Goal: Task Accomplishment & Management: Manage account settings

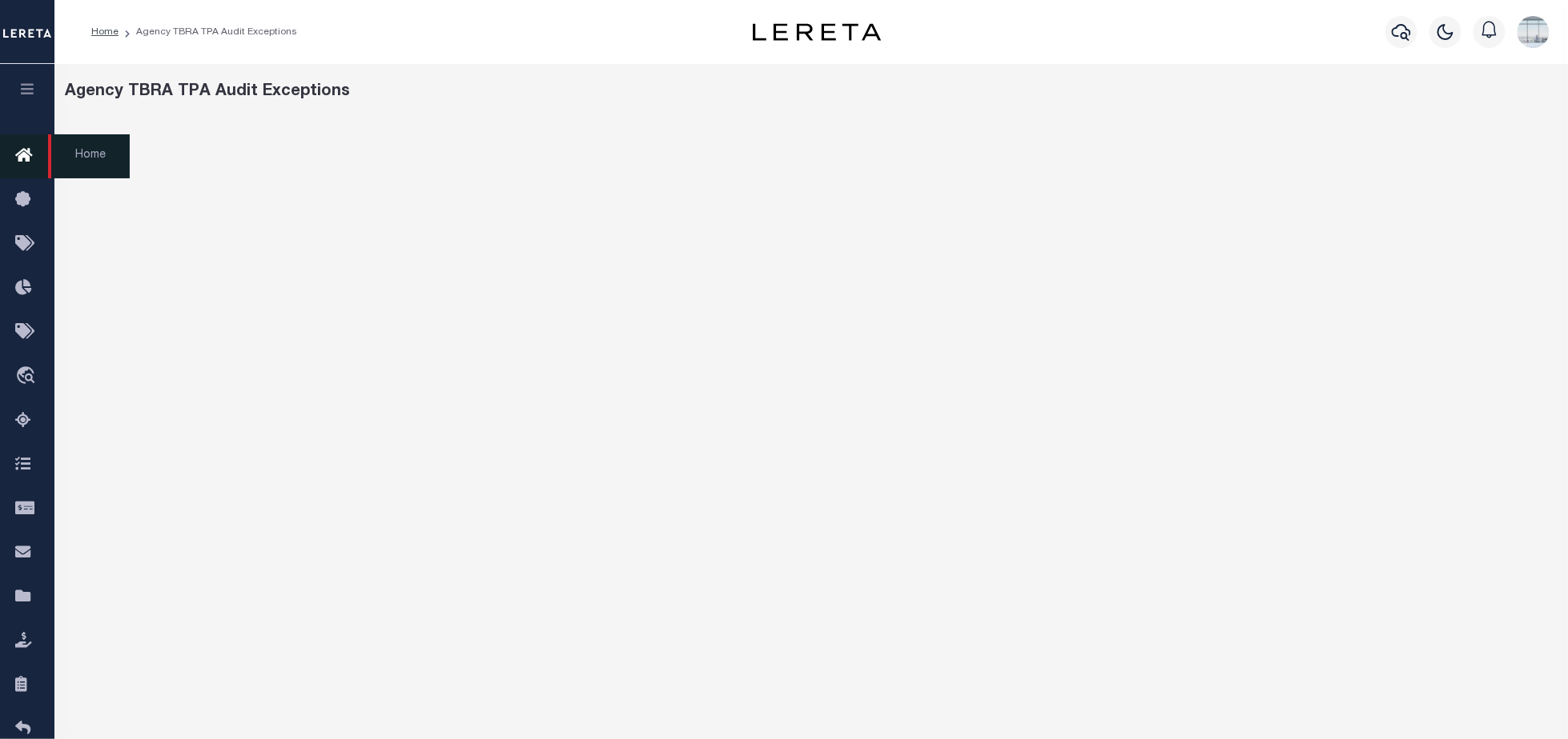
drag, startPoint x: 24, startPoint y: 155, endPoint x: 34, endPoint y: 163, distance: 12.8
click at [24, 155] on icon at bounding box center [27, 156] width 26 height 20
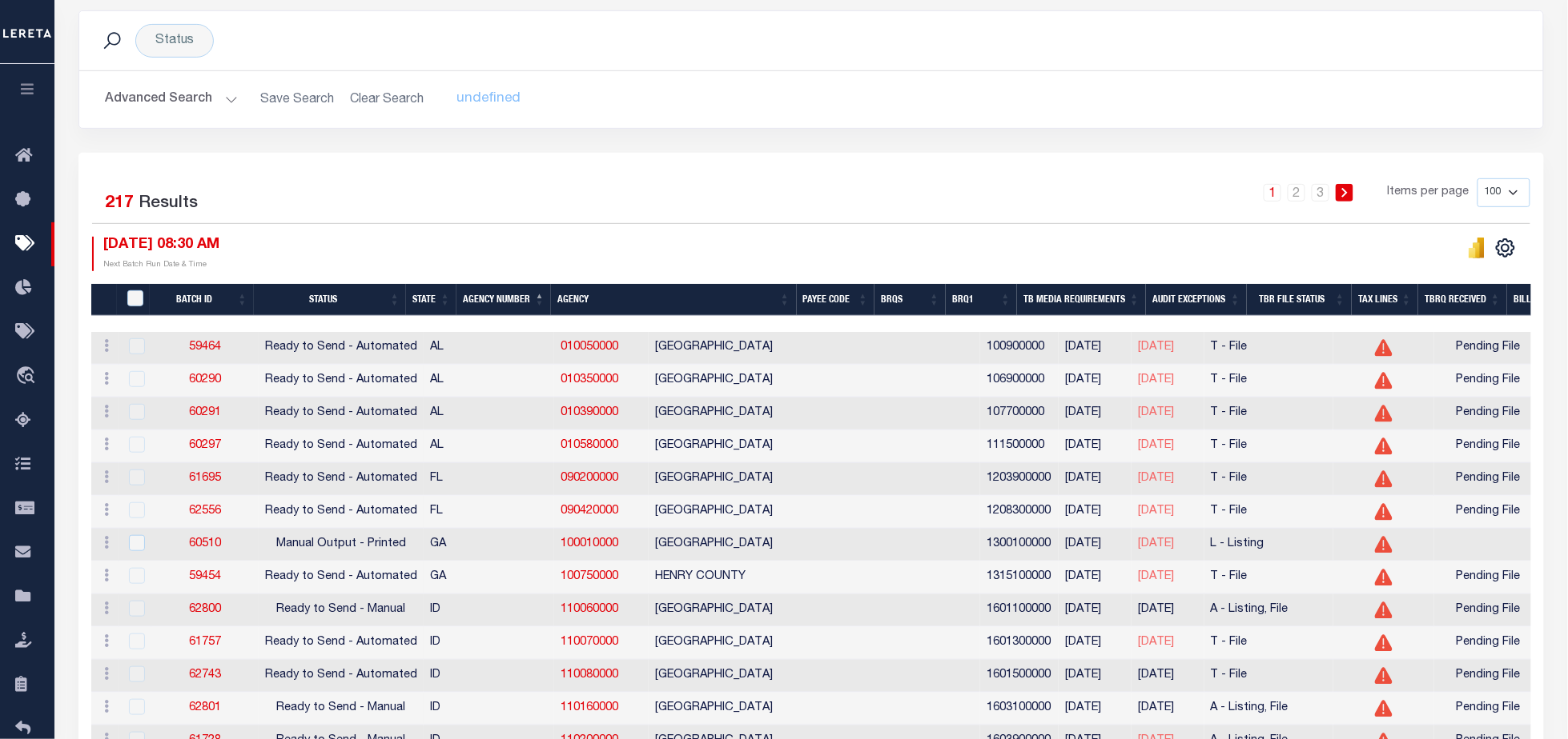
scroll to position [107, 0]
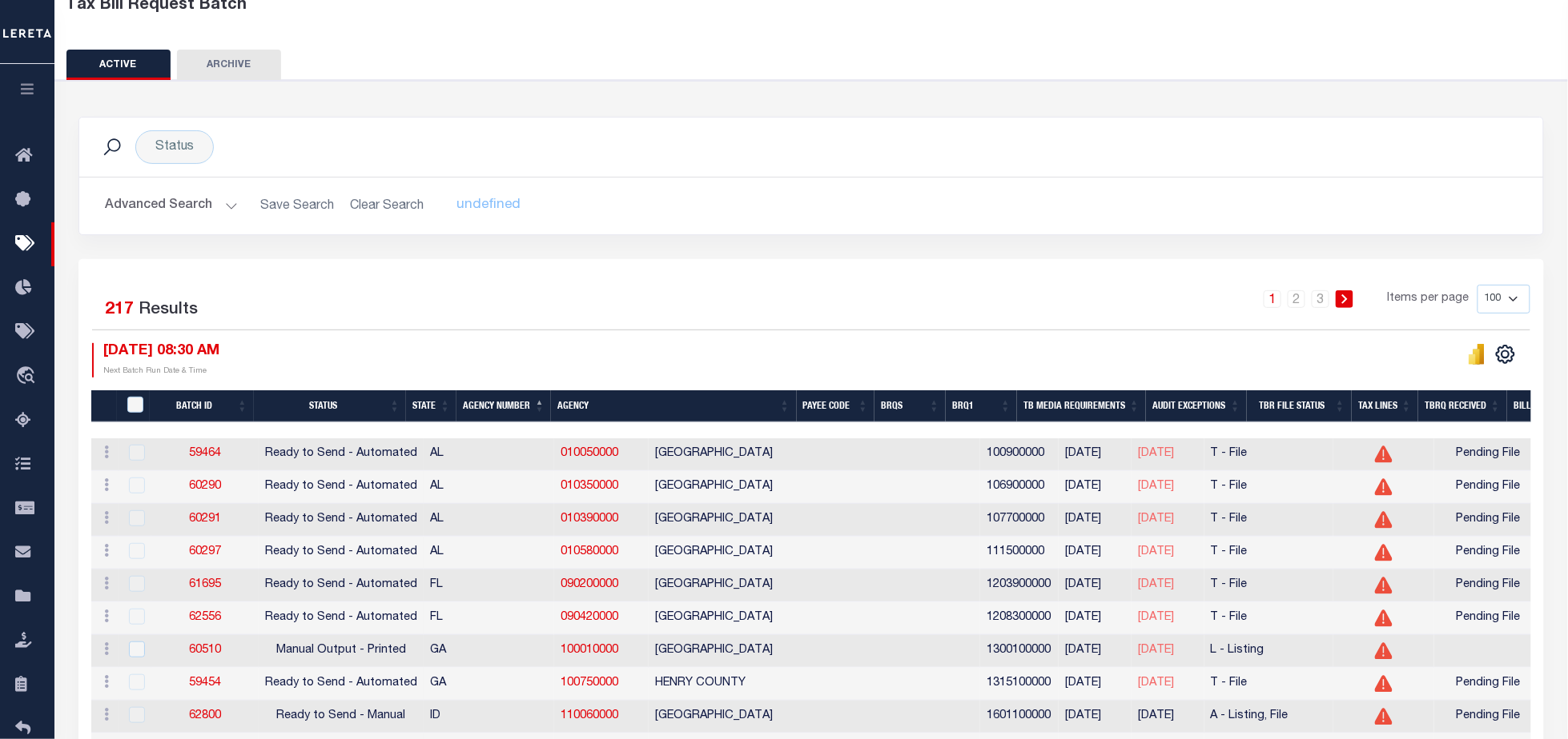
click at [225, 209] on button "Advanced Search" at bounding box center [171, 206] width 133 height 31
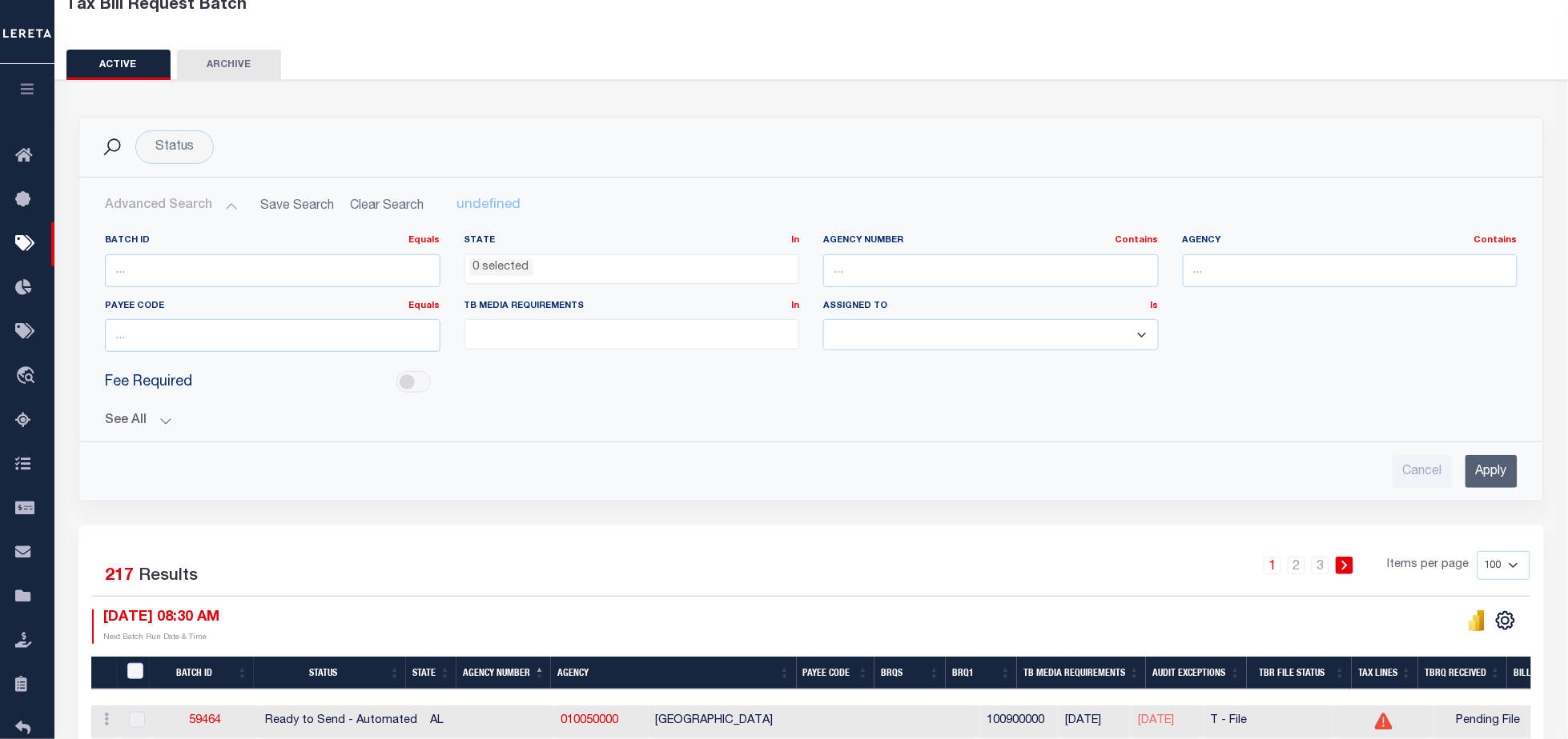
click at [162, 414] on button "See All" at bounding box center [811, 421] width 1413 height 15
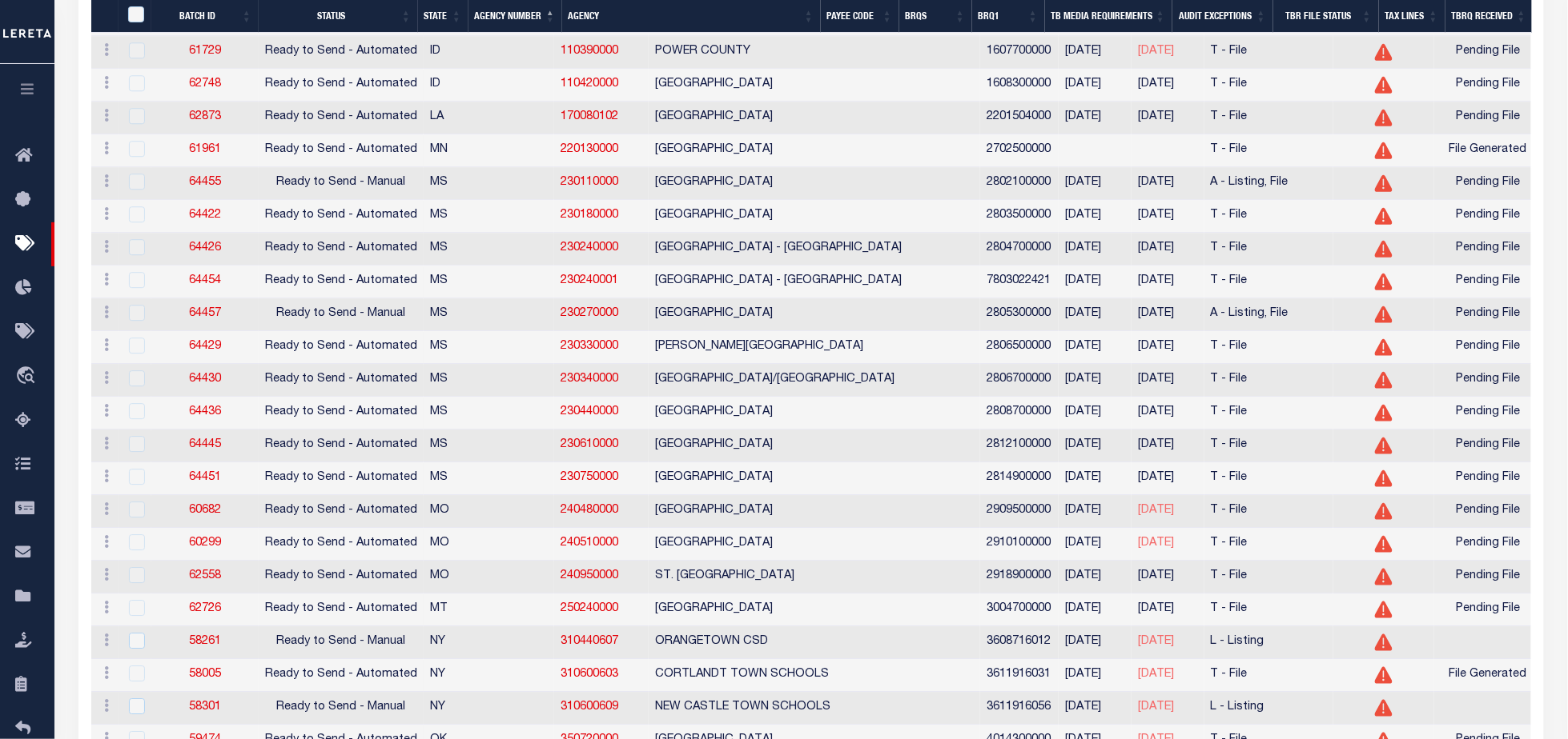
scroll to position [1601, 0]
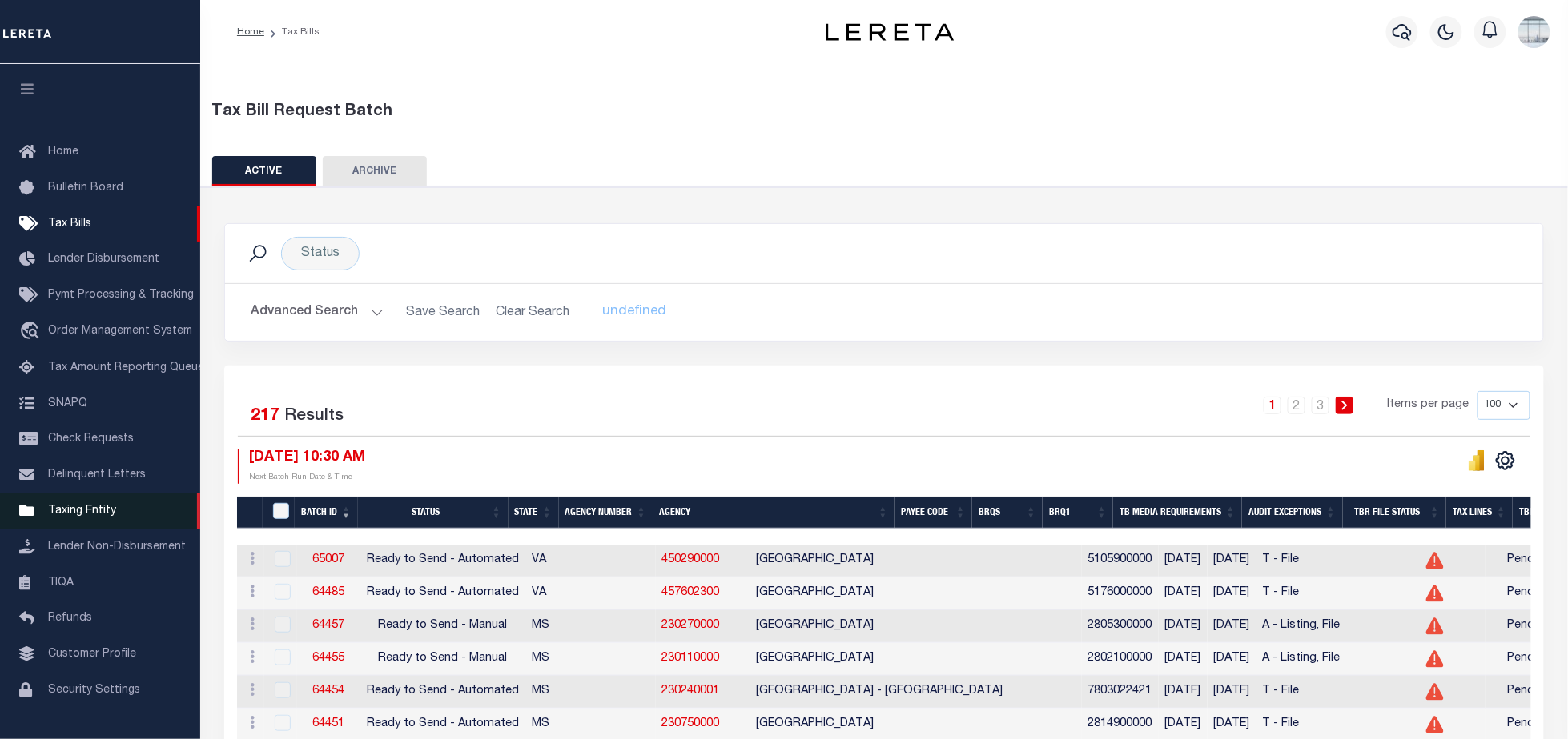
click at [75, 508] on span "Taxing Entity" at bounding box center [81, 511] width 68 height 11
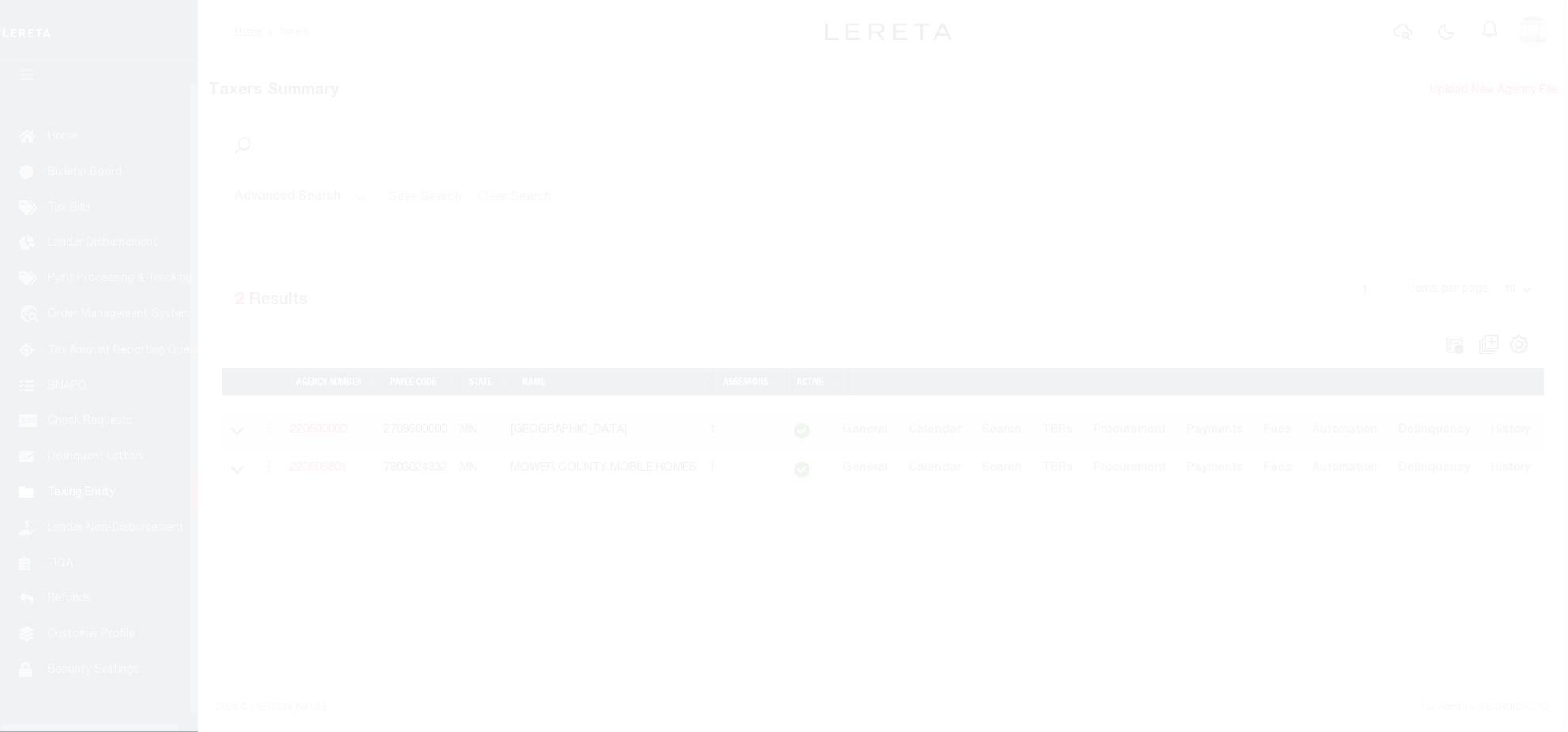
scroll to position [35, 0]
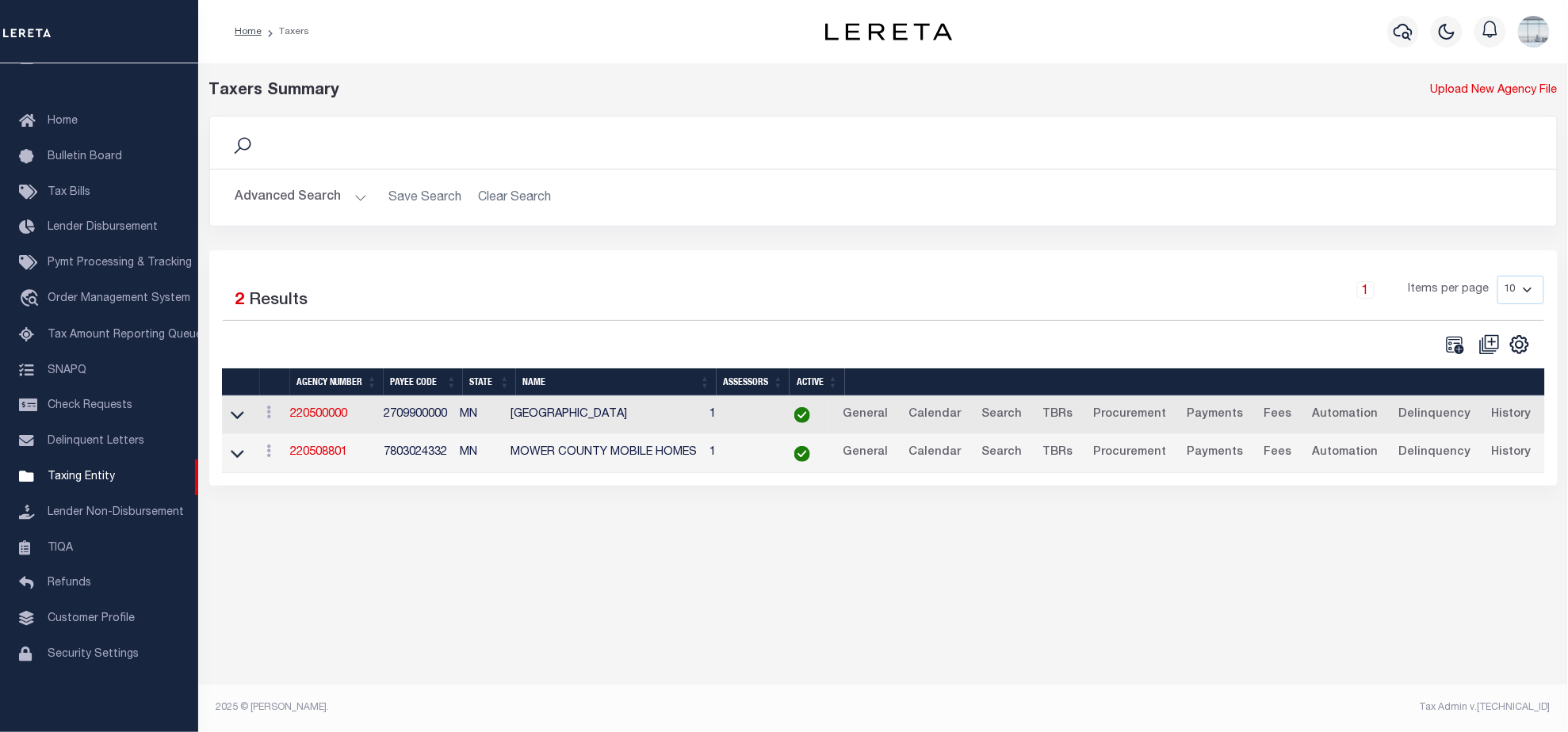
click at [317, 406] on td "220500000" at bounding box center [330, 415] width 94 height 38
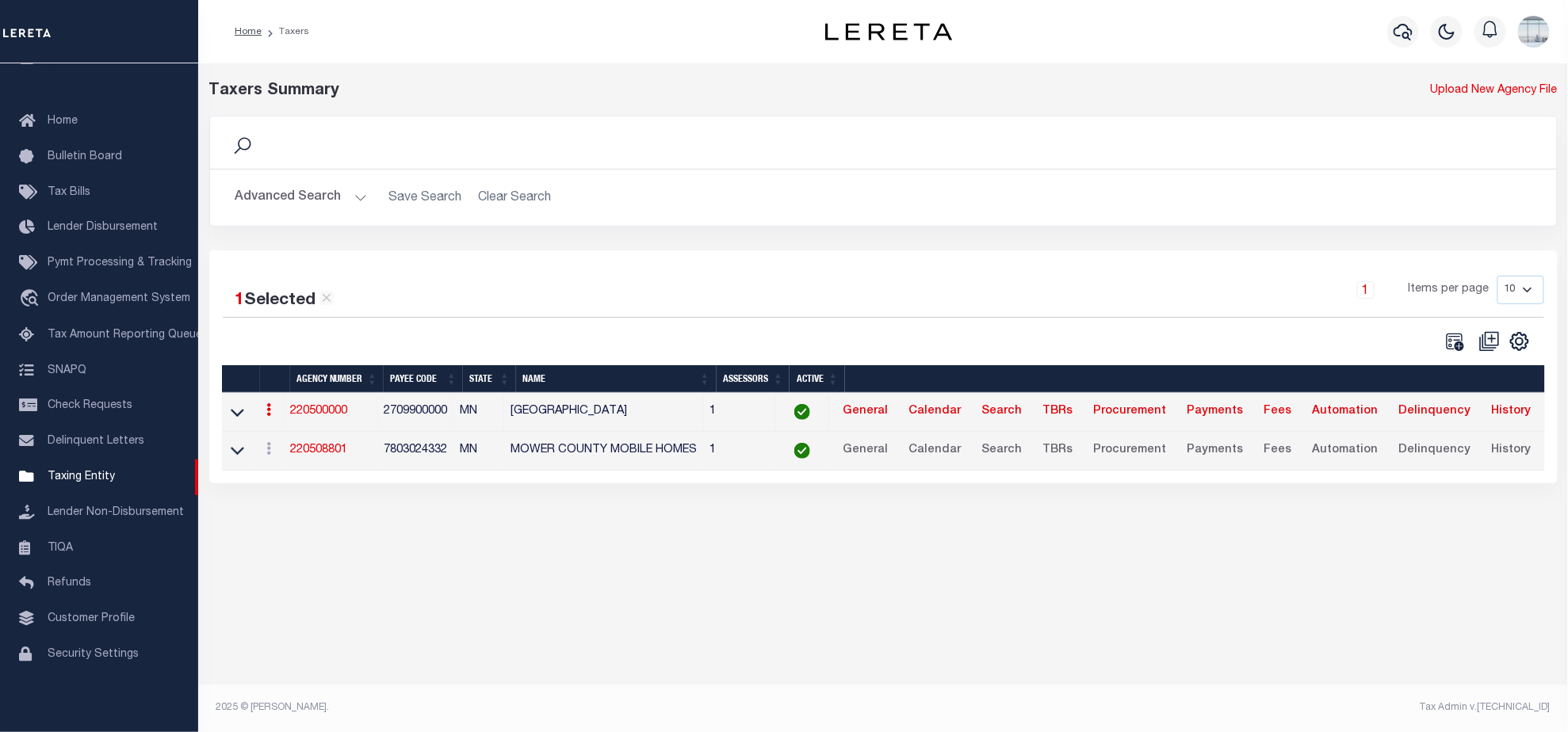
click at [320, 410] on link "220500000" at bounding box center [318, 411] width 57 height 11
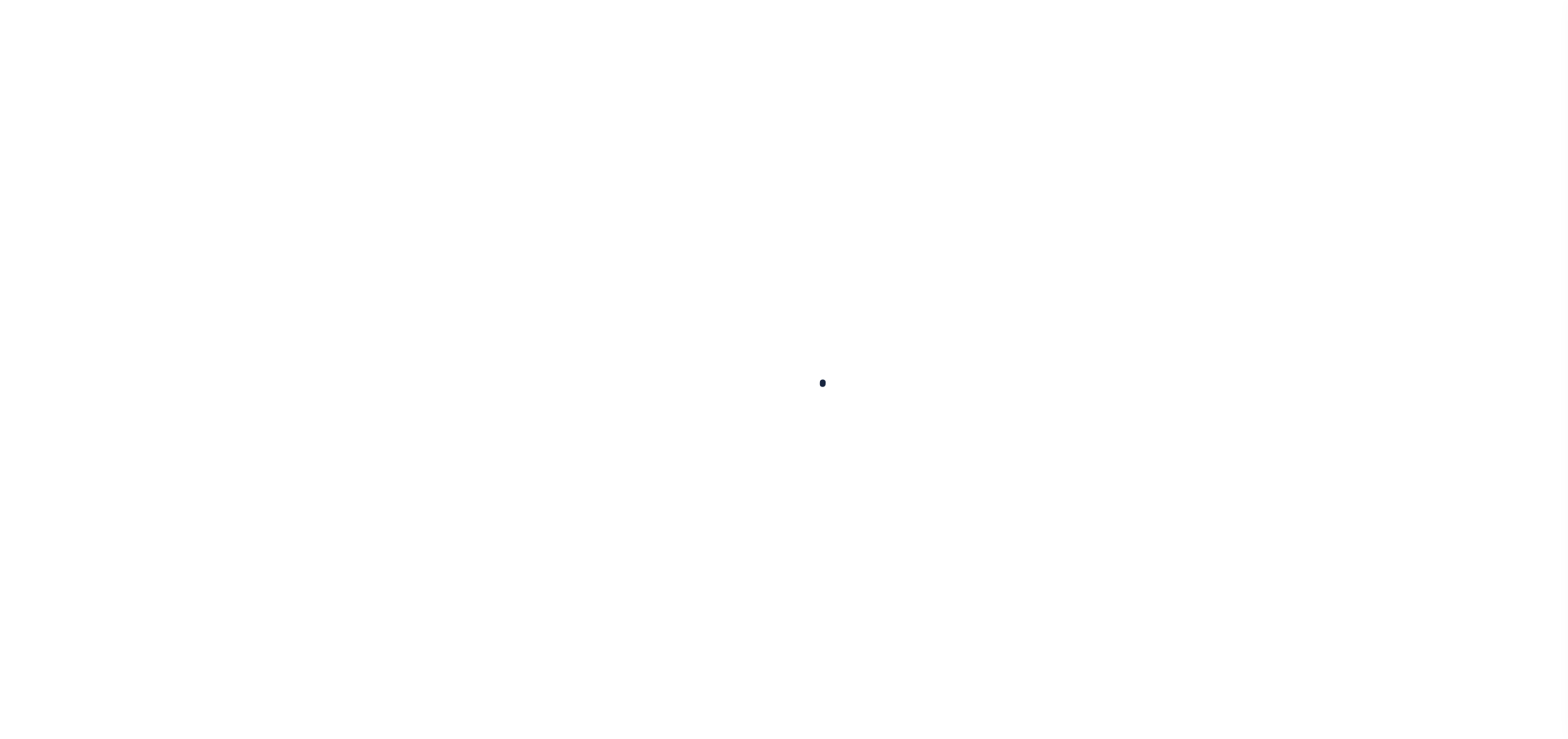
select select
checkbox input "false"
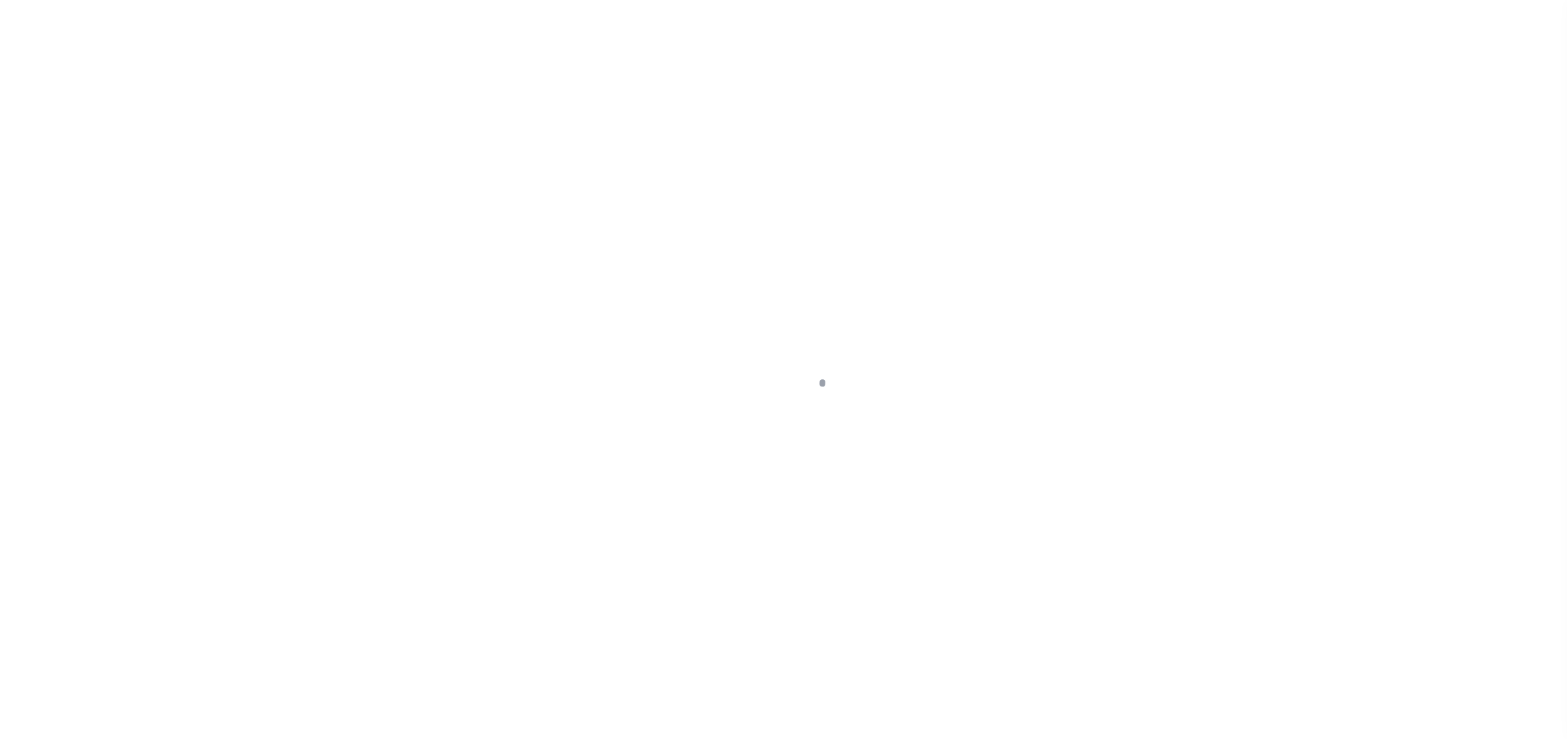
checkbox input "false"
type input "2709900000"
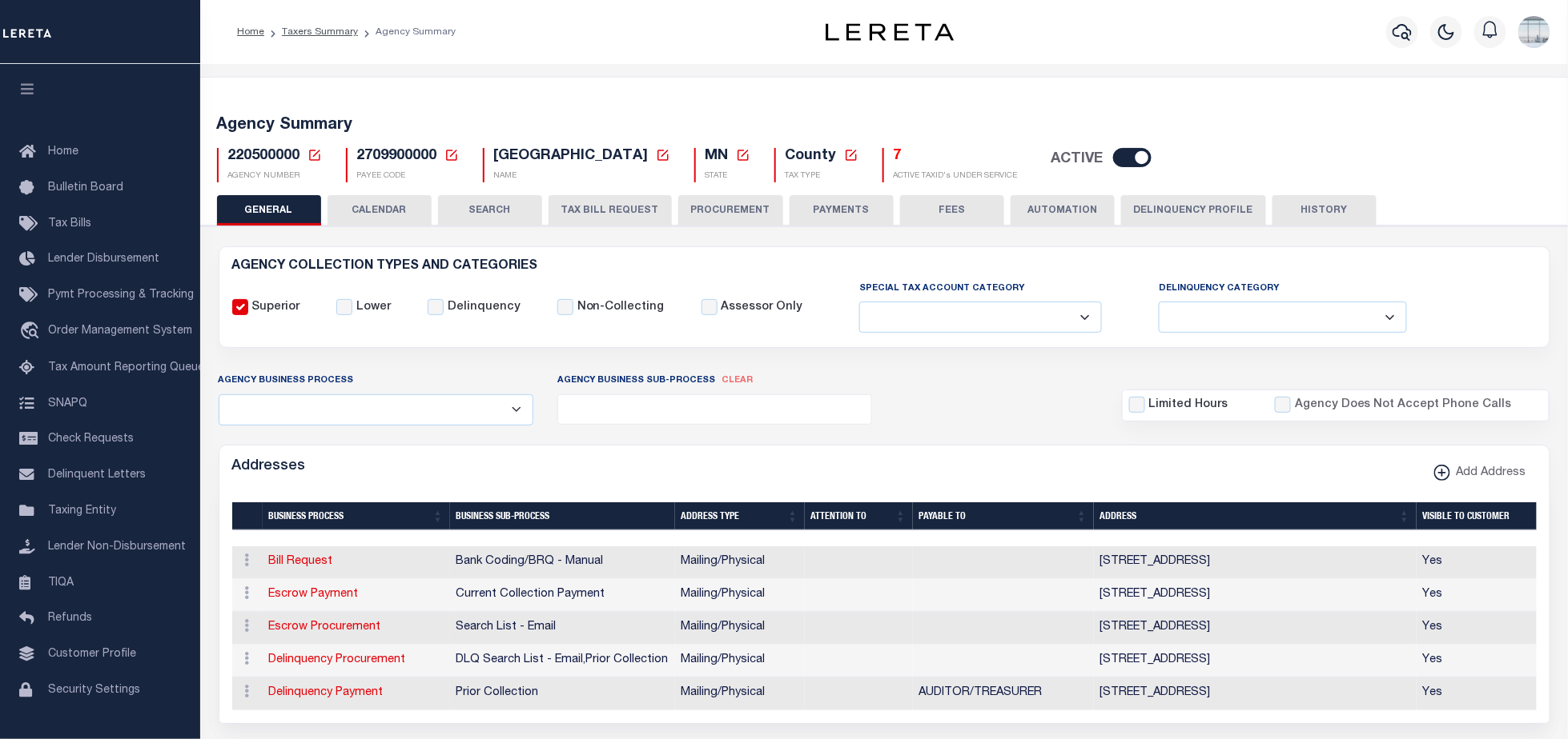
click at [314, 154] on icon at bounding box center [314, 155] width 14 height 14
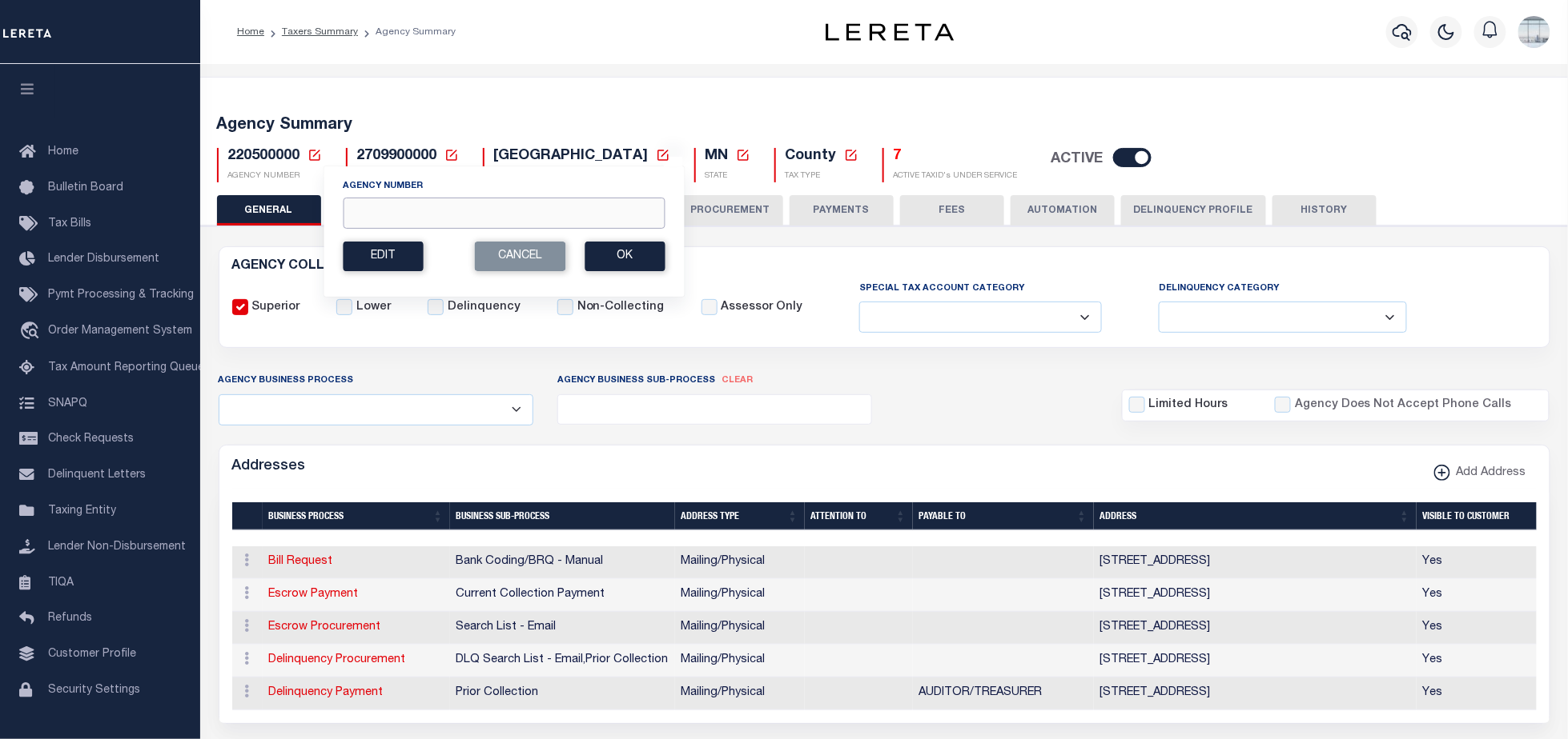
click at [390, 207] on input "Agency Number" at bounding box center [504, 213] width 322 height 31
type input "240240000"
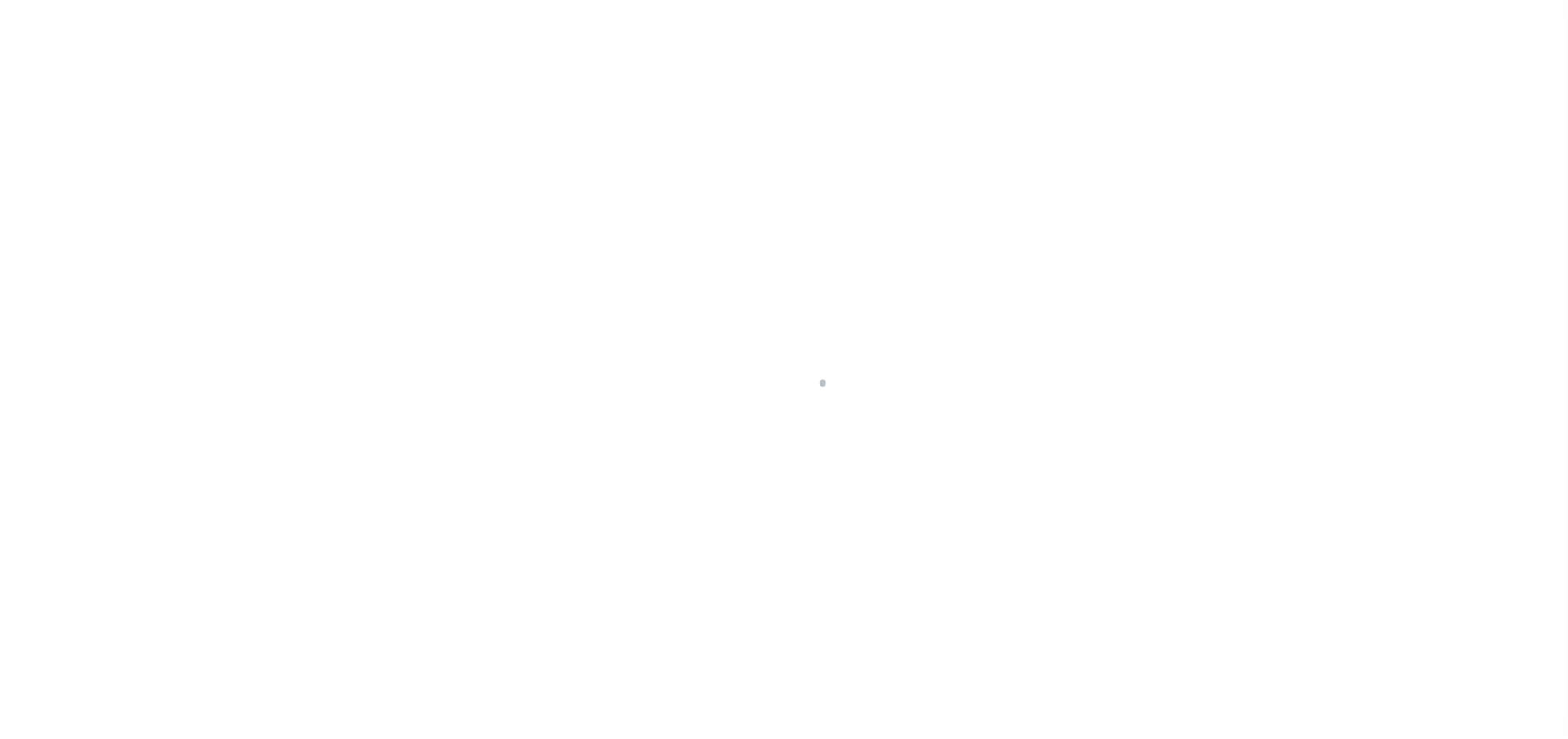
select select
checkbox input "false"
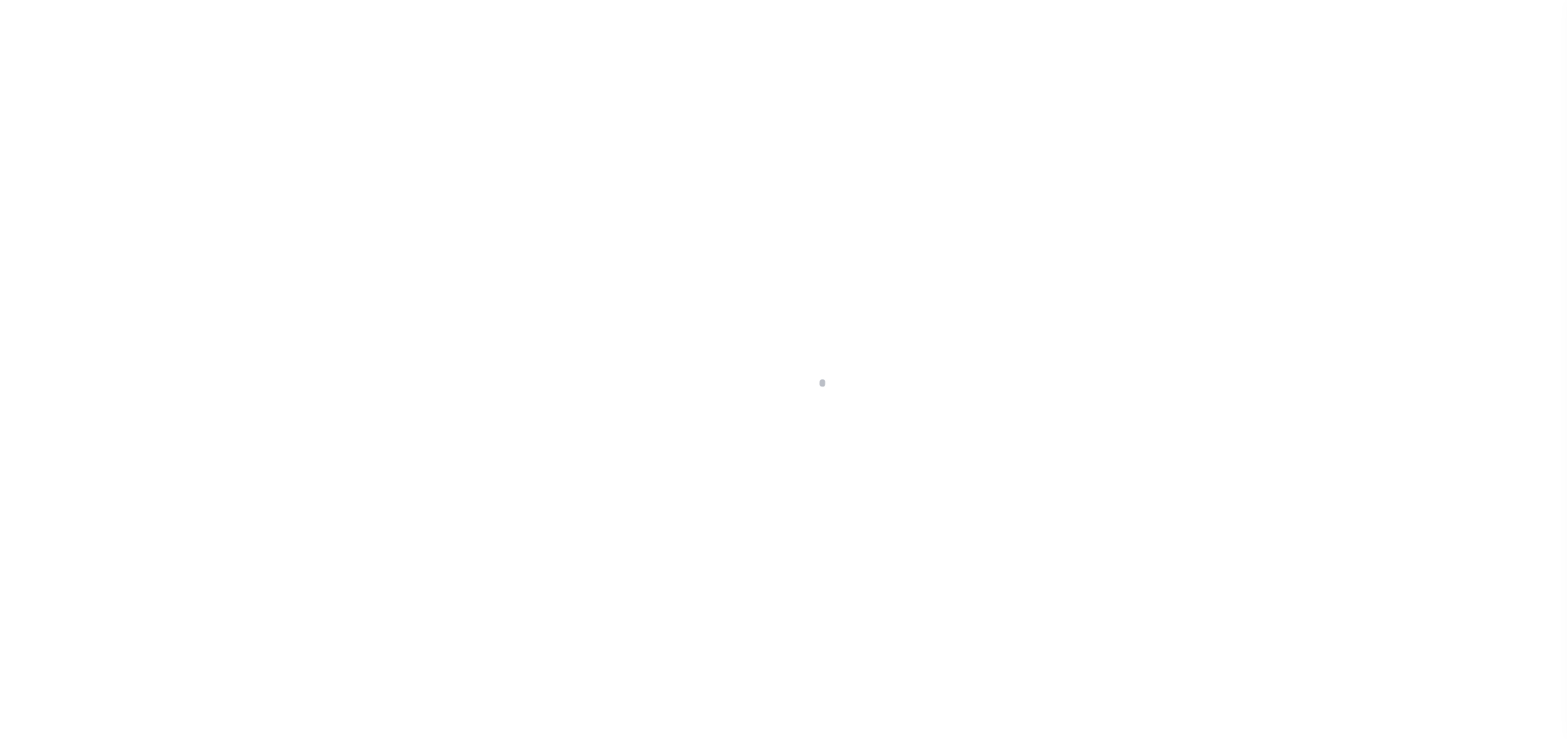
checkbox input "false"
type input "2904700000"
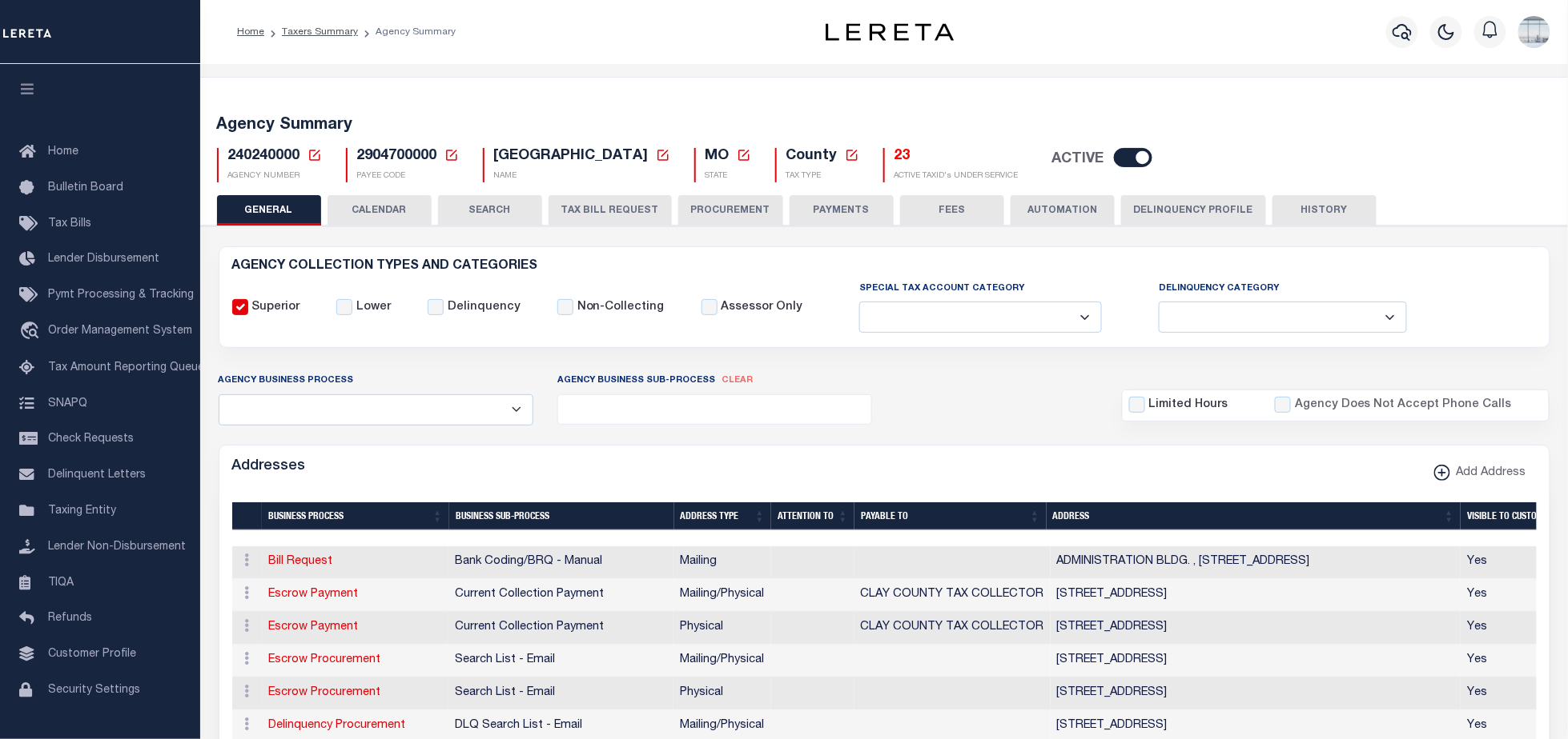
click at [613, 202] on button "TAX BILL REQUEST" at bounding box center [610, 210] width 124 height 30
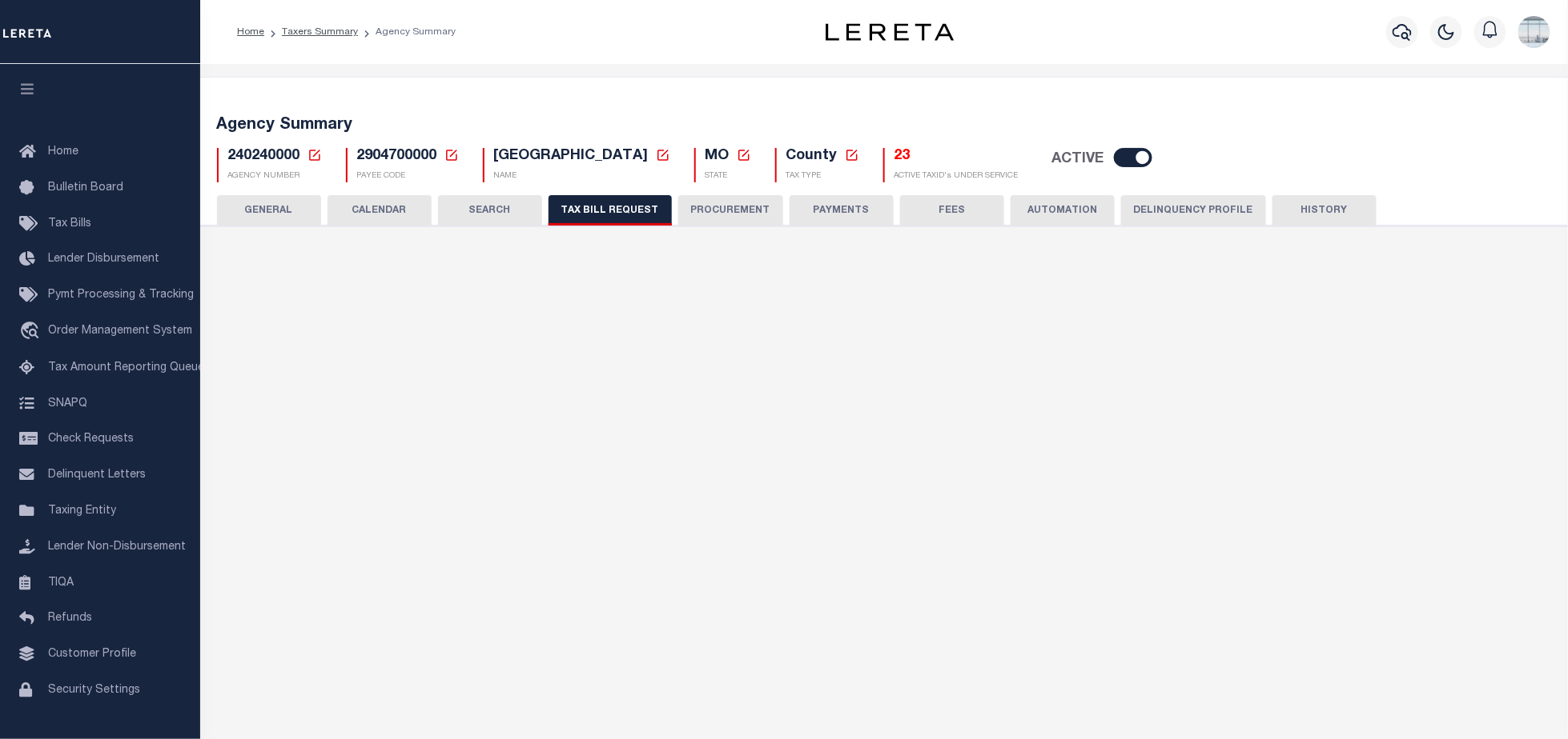
select select "27"
select select "22"
select select "false"
select select "1"
select select
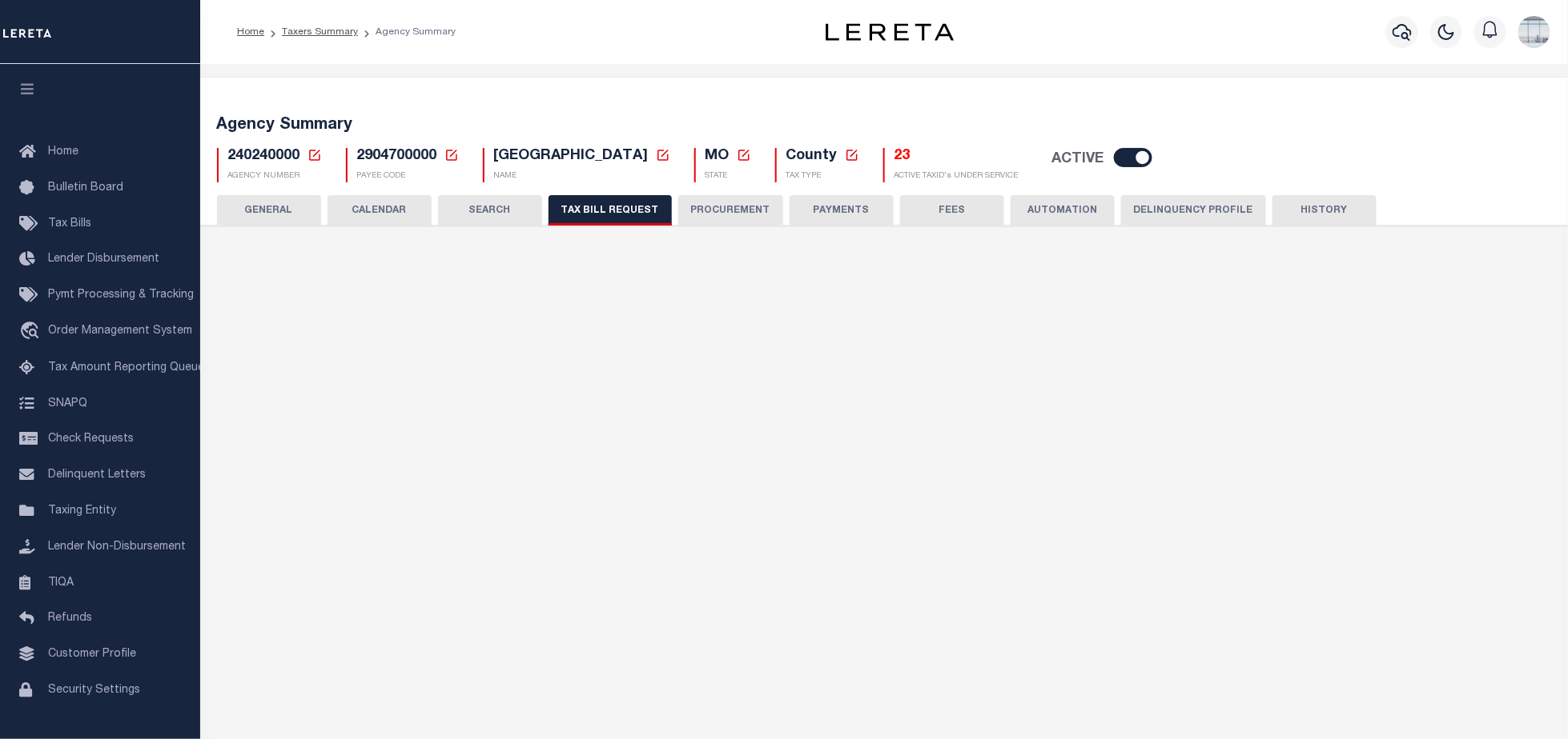
type input "1"
select select "7803021001"
select select "2"
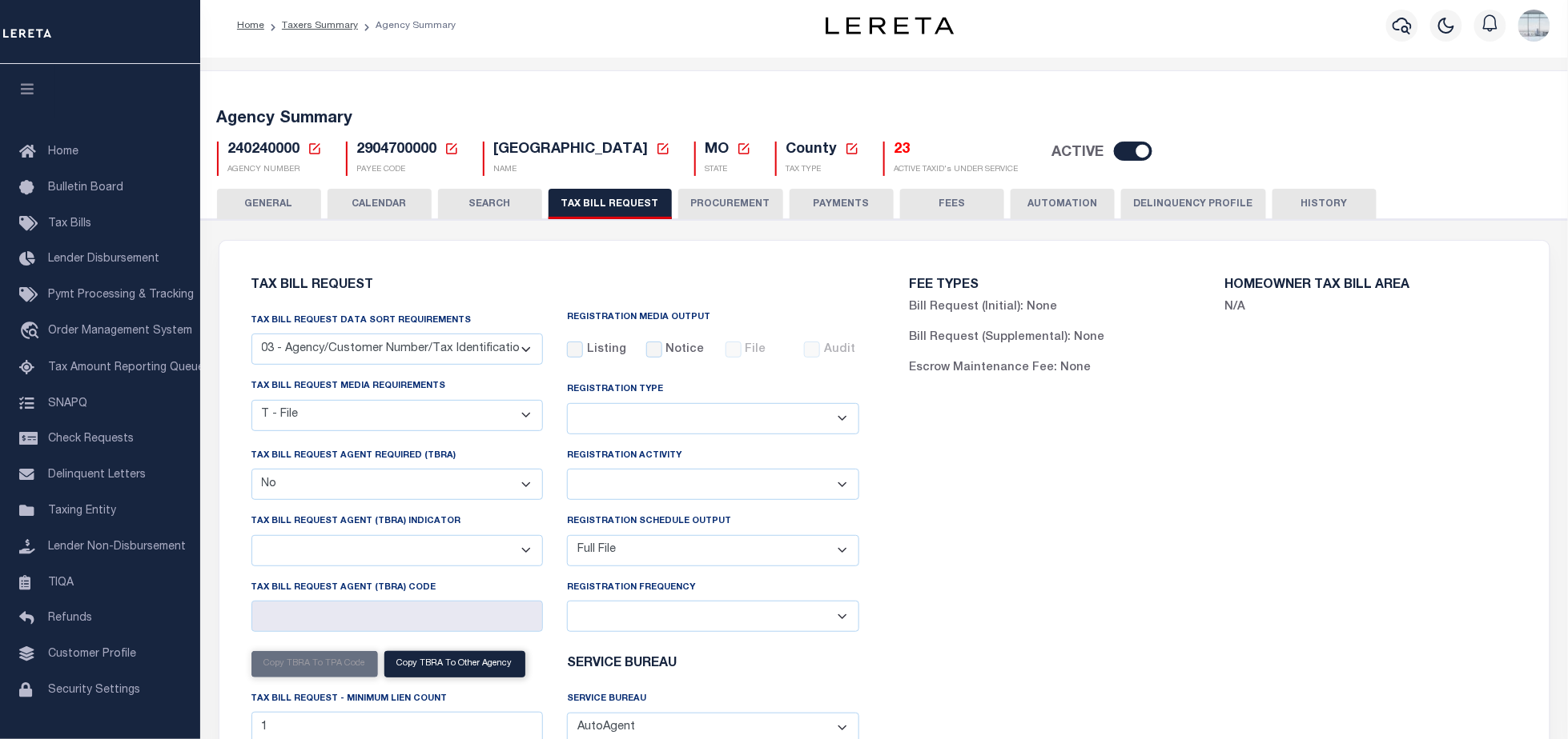
scroll to position [107, 0]
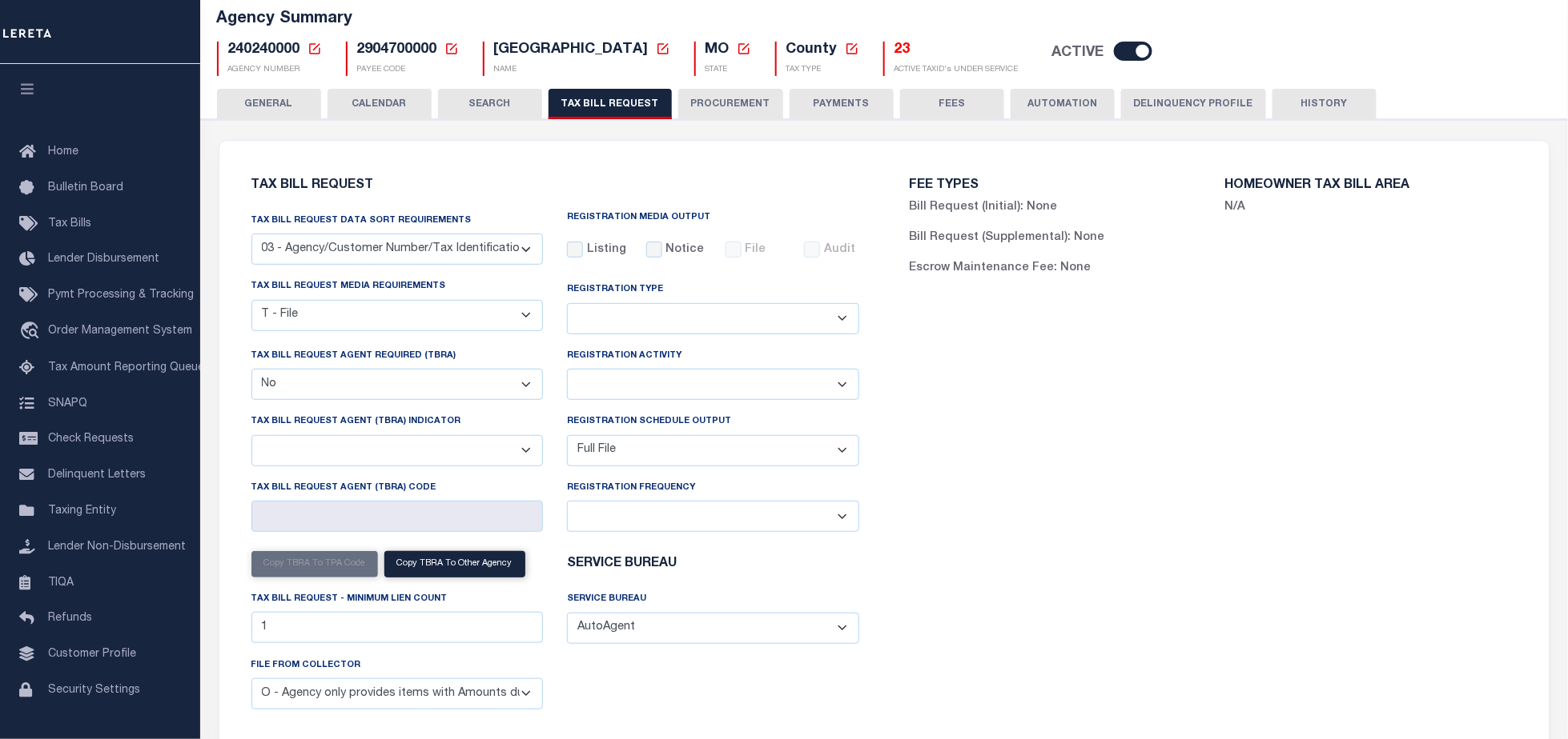
click at [370, 104] on button "CALENDAR" at bounding box center [380, 104] width 104 height 30
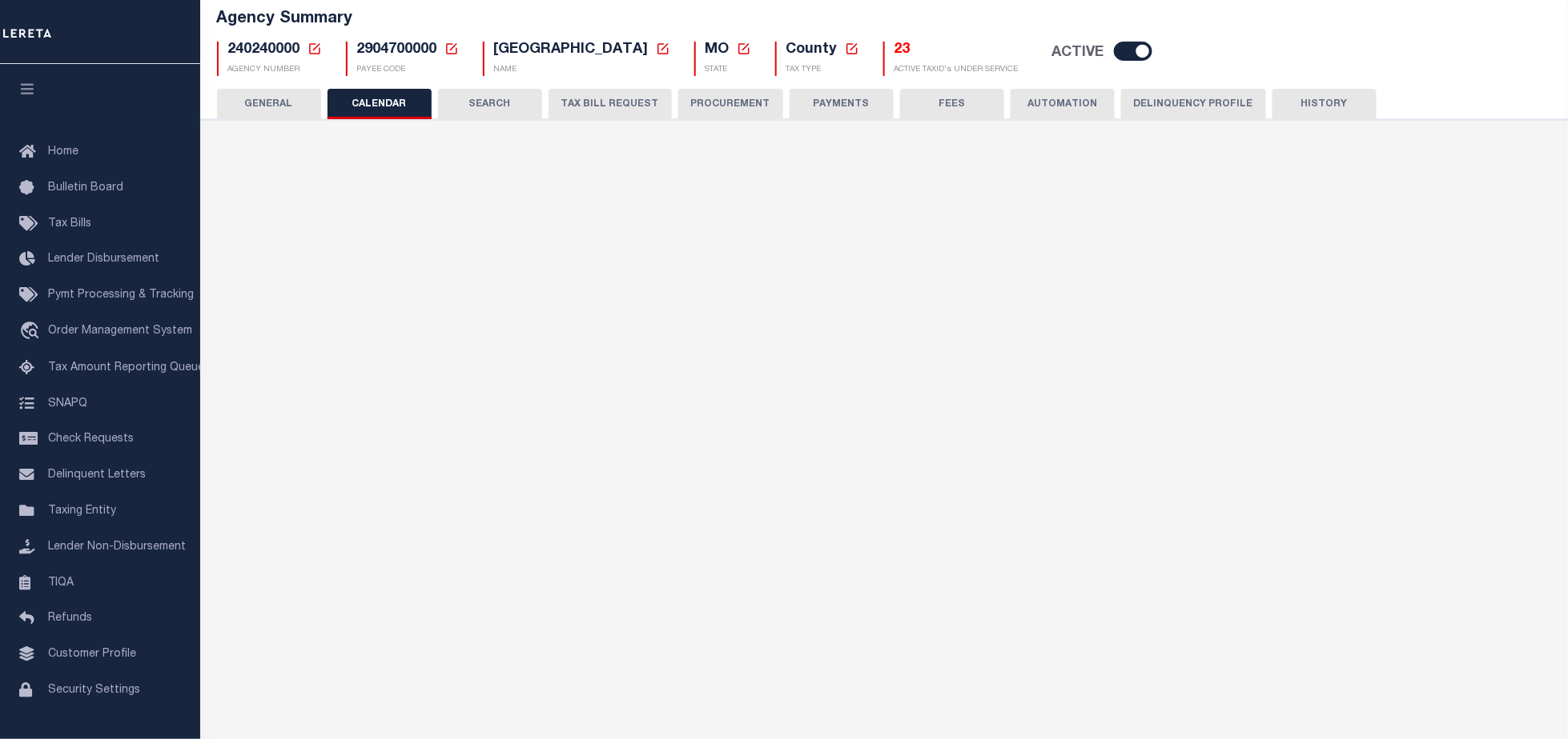
checkbox input "false"
type input "1"
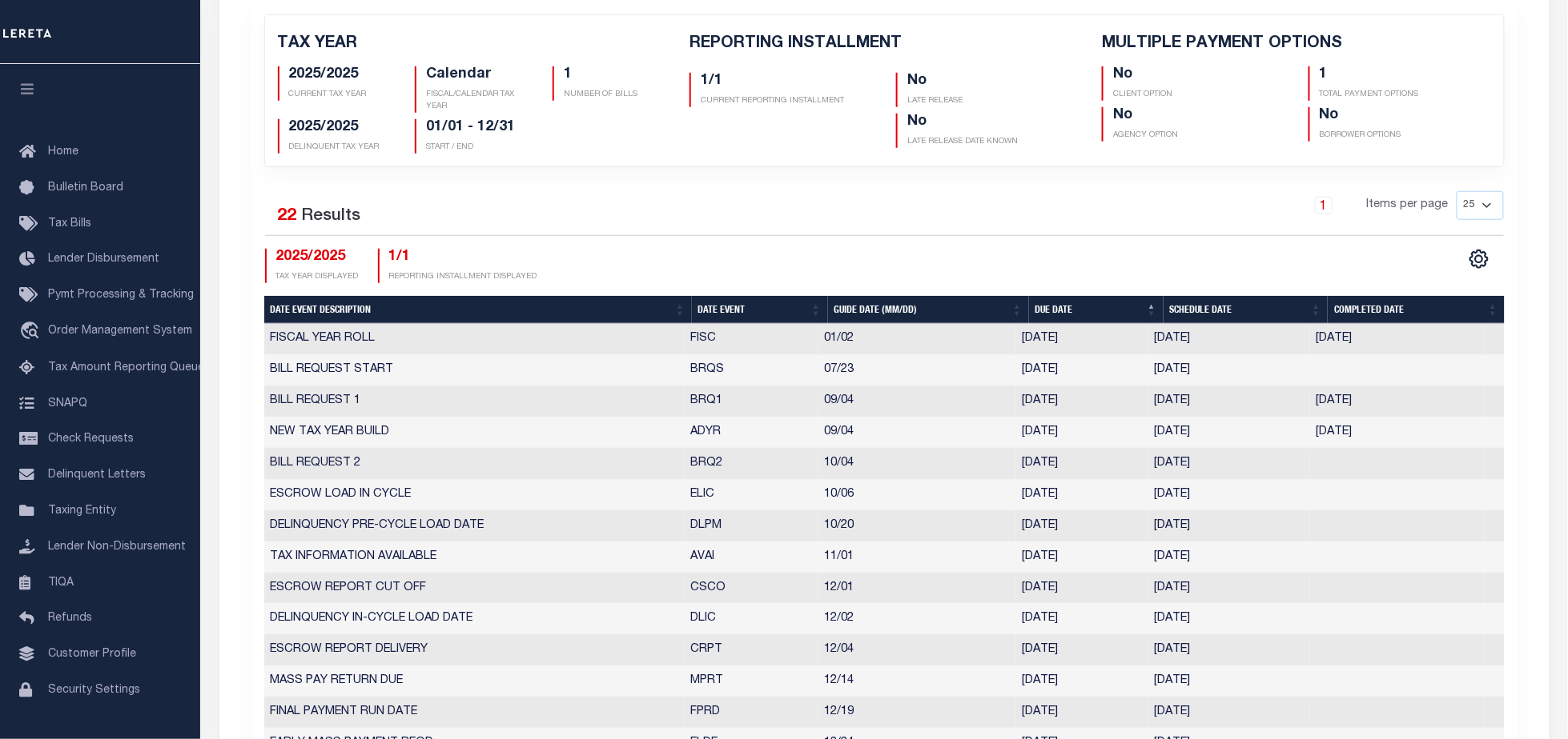
scroll to position [0, 0]
